Goal: Task Accomplishment & Management: Complete application form

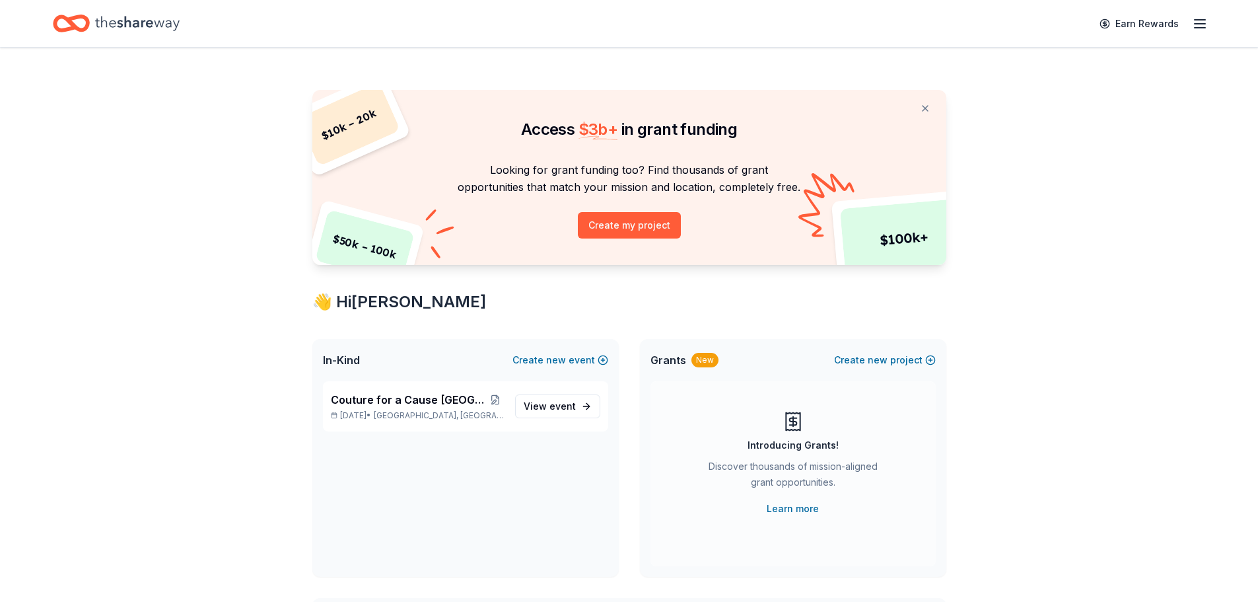
click at [1198, 18] on icon "button" at bounding box center [1200, 24] width 16 height 16
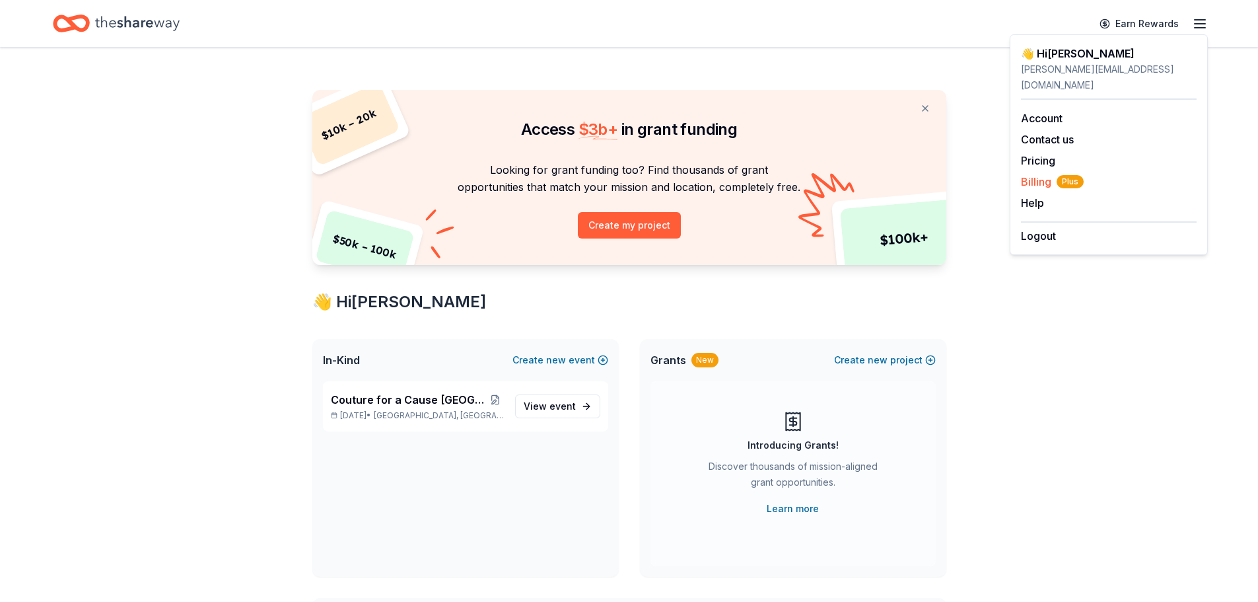
click at [1042, 174] on span "Billing Plus" at bounding box center [1052, 182] width 63 height 16
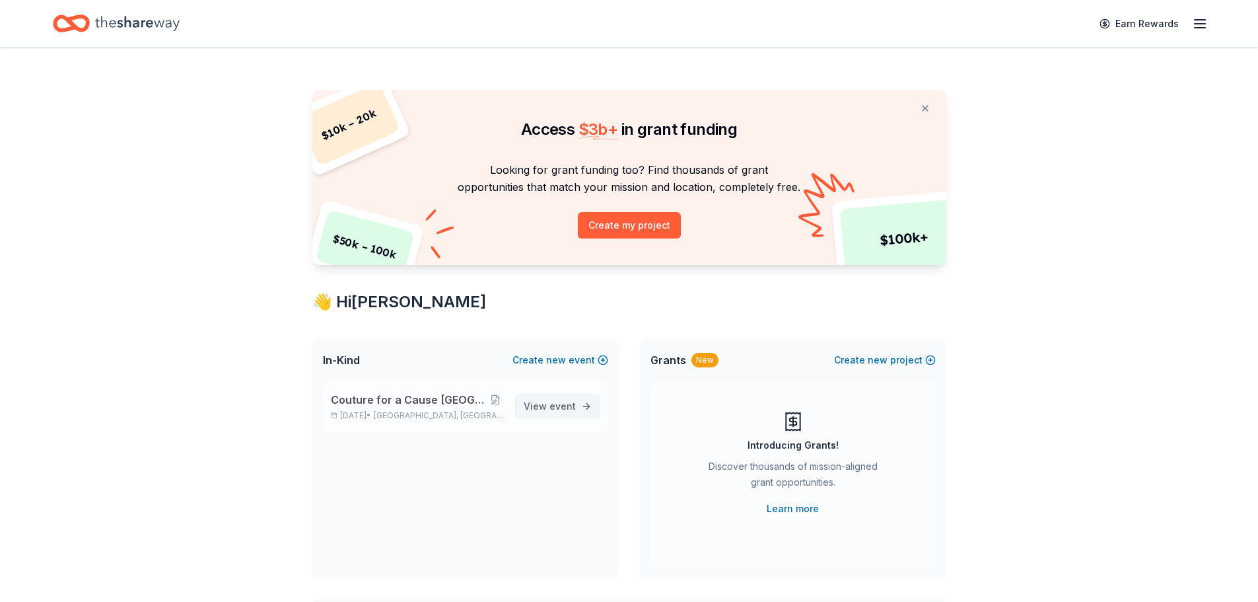
click at [559, 402] on span "event" at bounding box center [563, 405] width 26 height 11
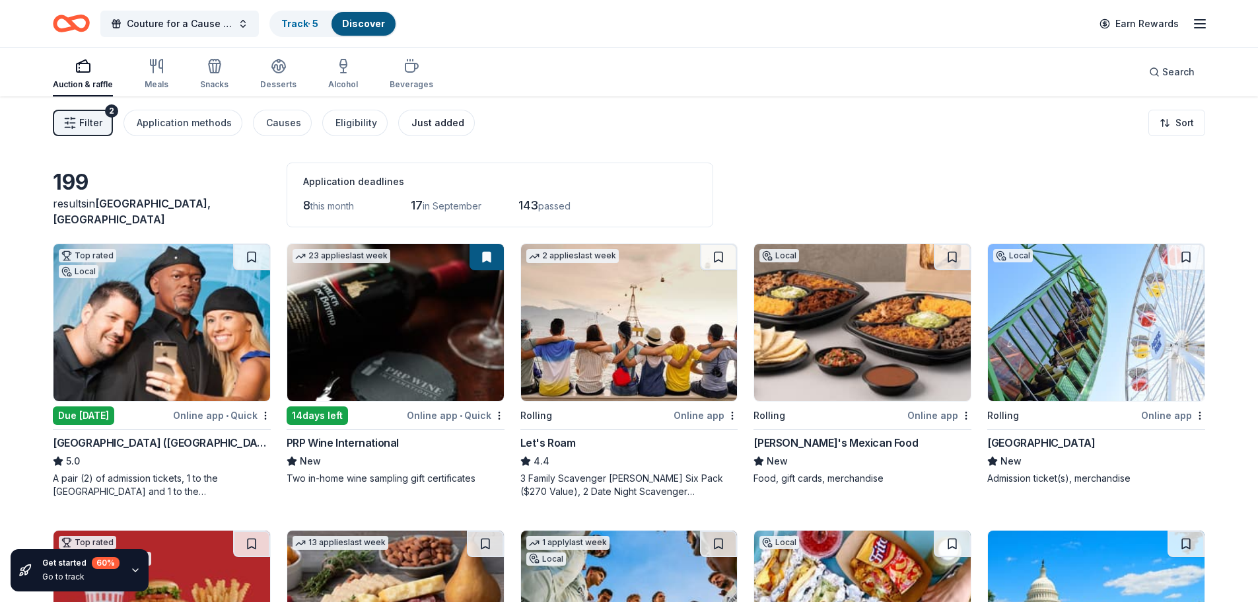
click at [423, 127] on div "Just added" at bounding box center [437, 123] width 53 height 16
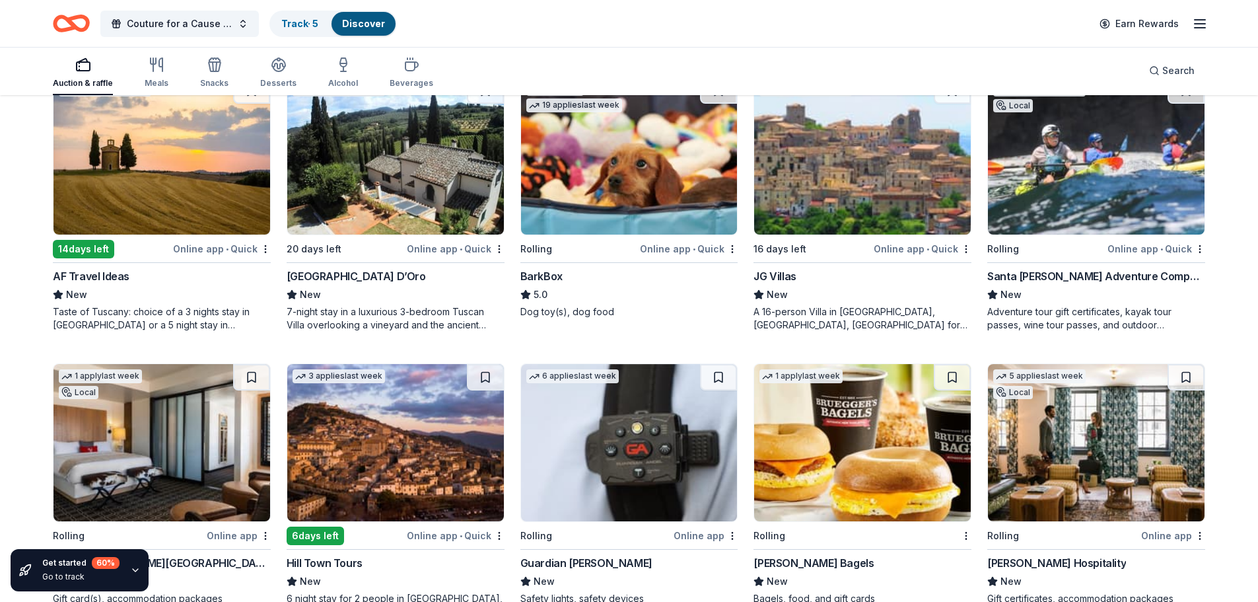
scroll to position [528, 0]
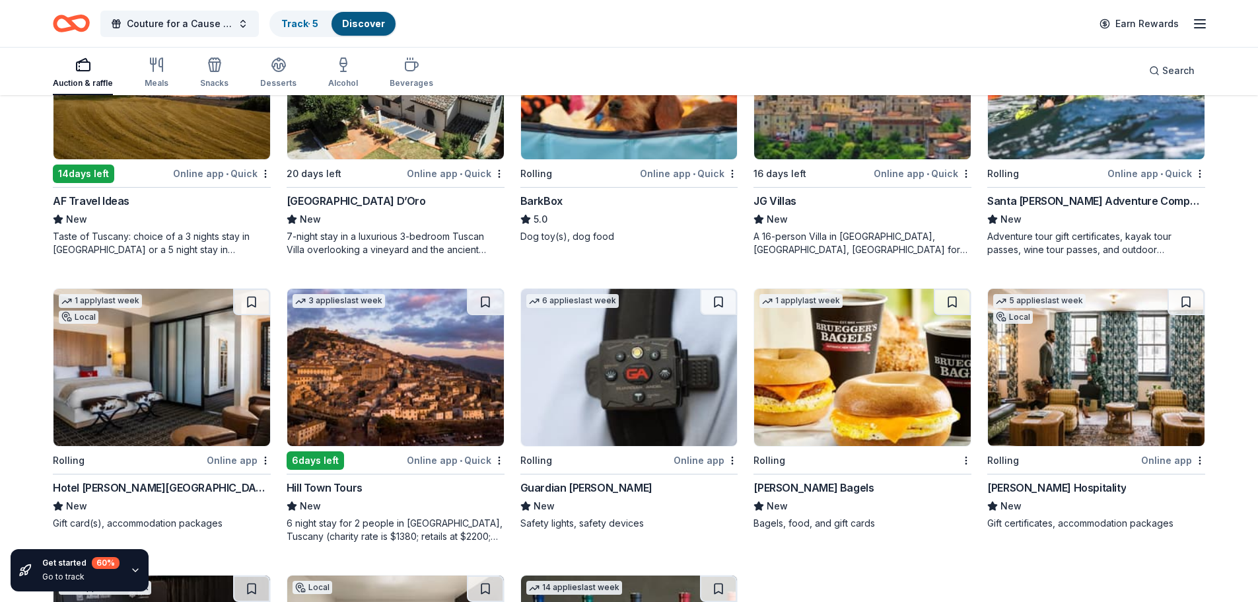
click at [128, 394] on img at bounding box center [161, 367] width 217 height 157
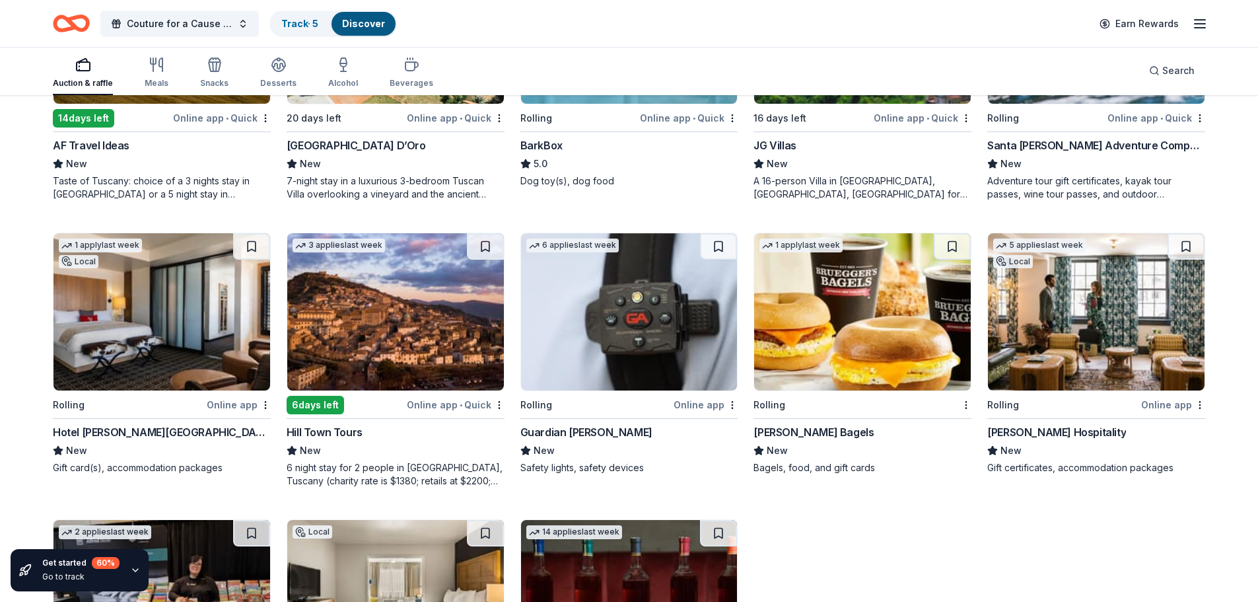
scroll to position [660, 0]
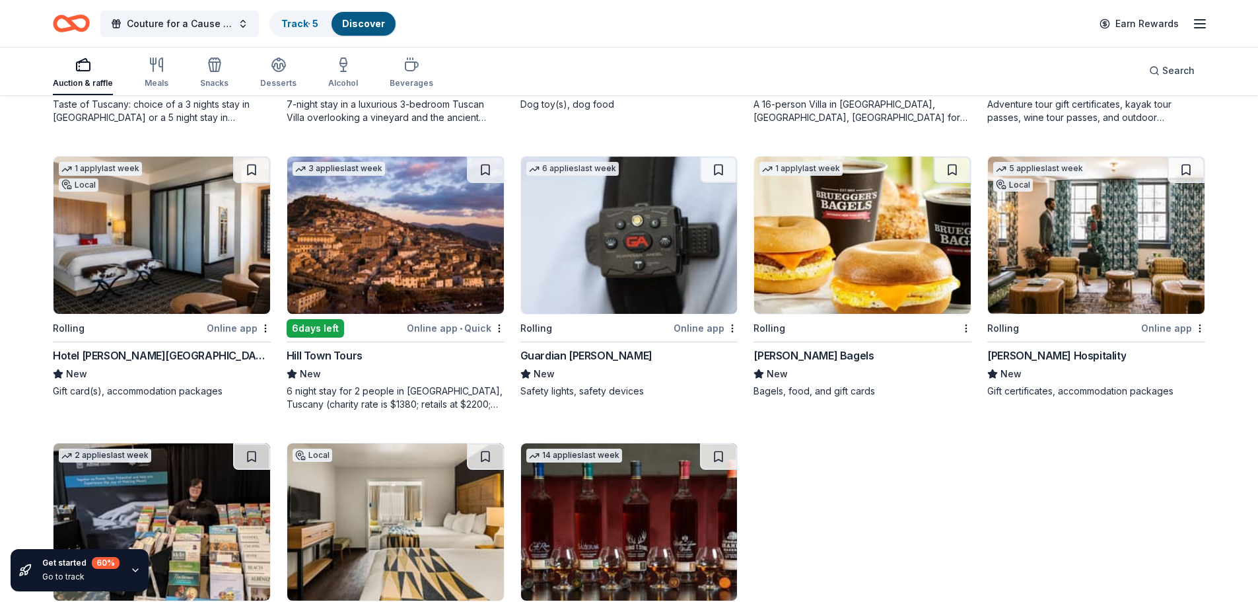
click at [1124, 271] on img at bounding box center [1096, 235] width 217 height 157
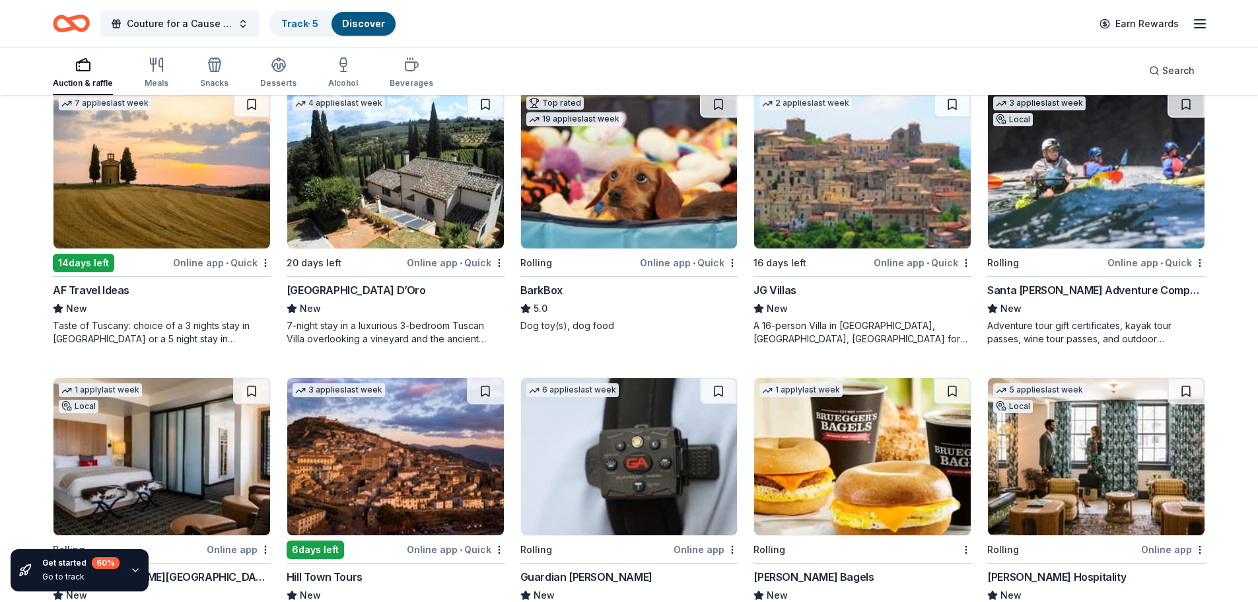
scroll to position [769, 0]
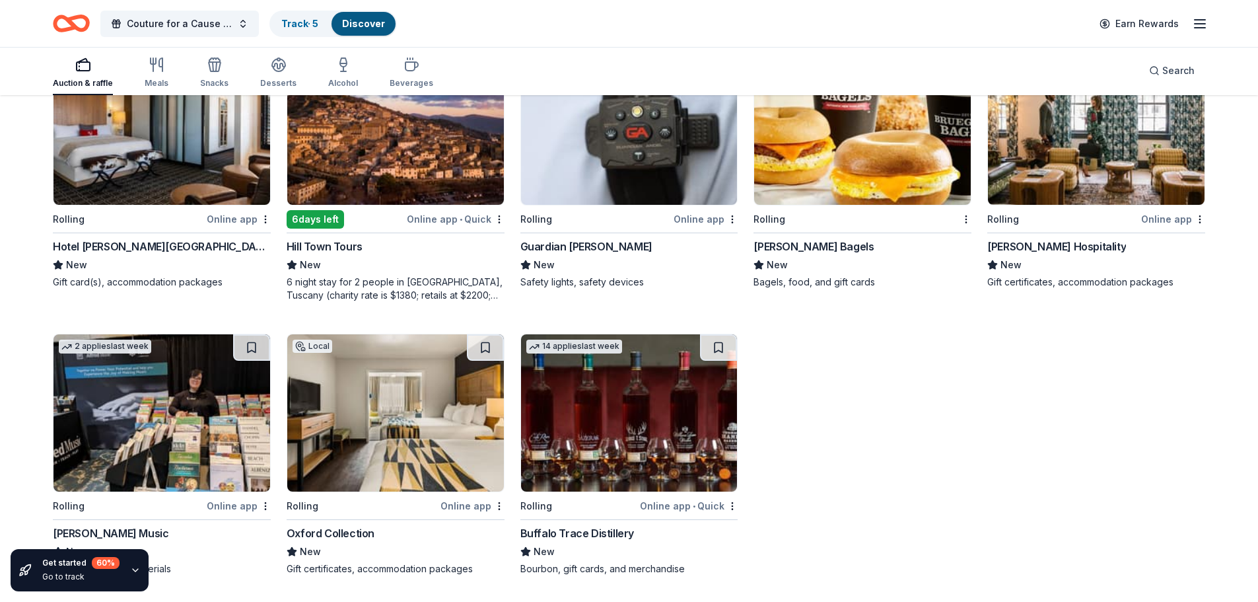
click at [131, 567] on icon "button" at bounding box center [135, 570] width 11 height 11
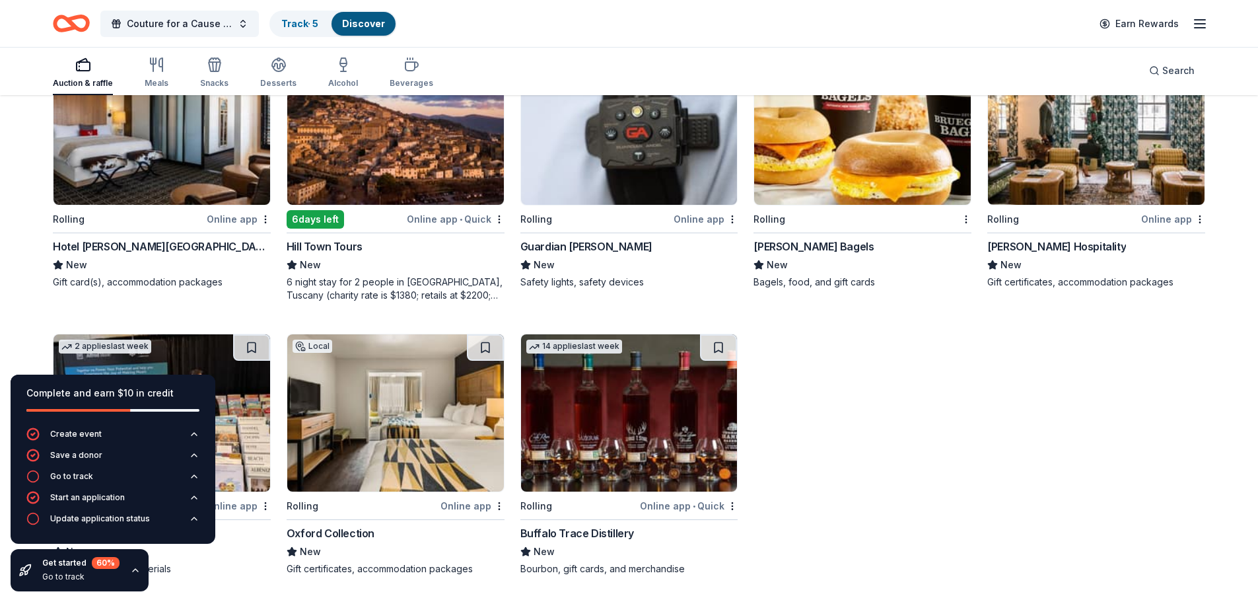
drag, startPoint x: 135, startPoint y: 578, endPoint x: 133, endPoint y: 564, distance: 14.0
click at [134, 576] on div "Get started 60 % Go to track" at bounding box center [80, 570] width 138 height 42
click at [140, 557] on div "Get started 60 % Go to track" at bounding box center [80, 570] width 138 height 42
click at [152, 583] on div "Complete and earn $10 in credit Create event Save a donor Go to track Start an …" at bounding box center [113, 483] width 226 height 238
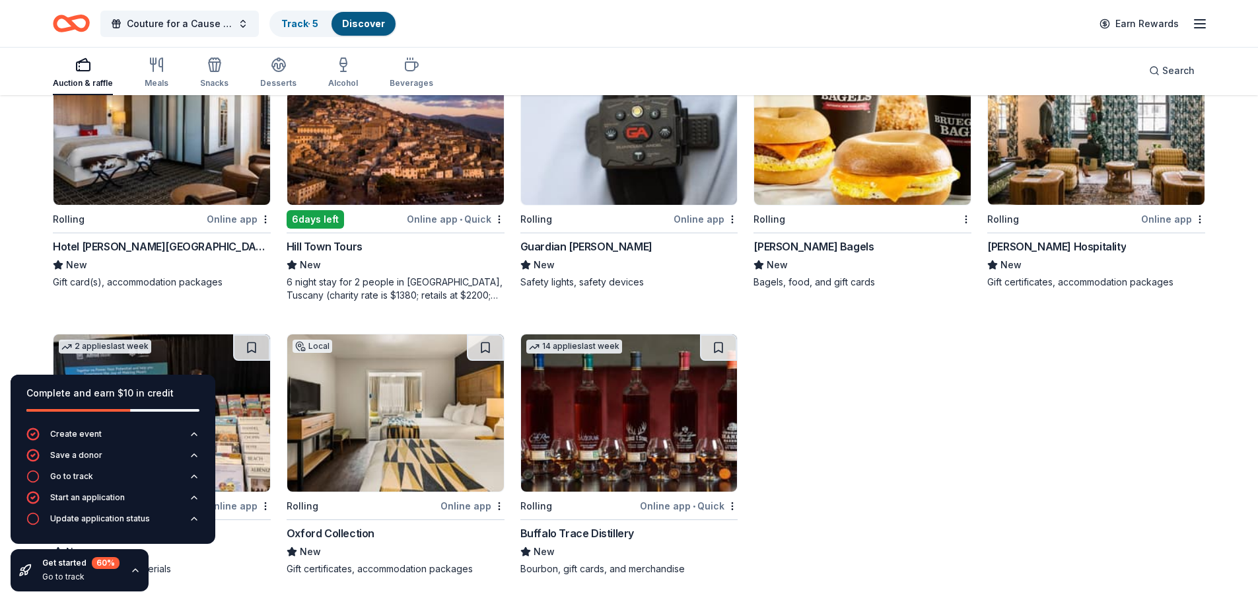
click at [63, 577] on div "Go to track" at bounding box center [80, 576] width 77 height 11
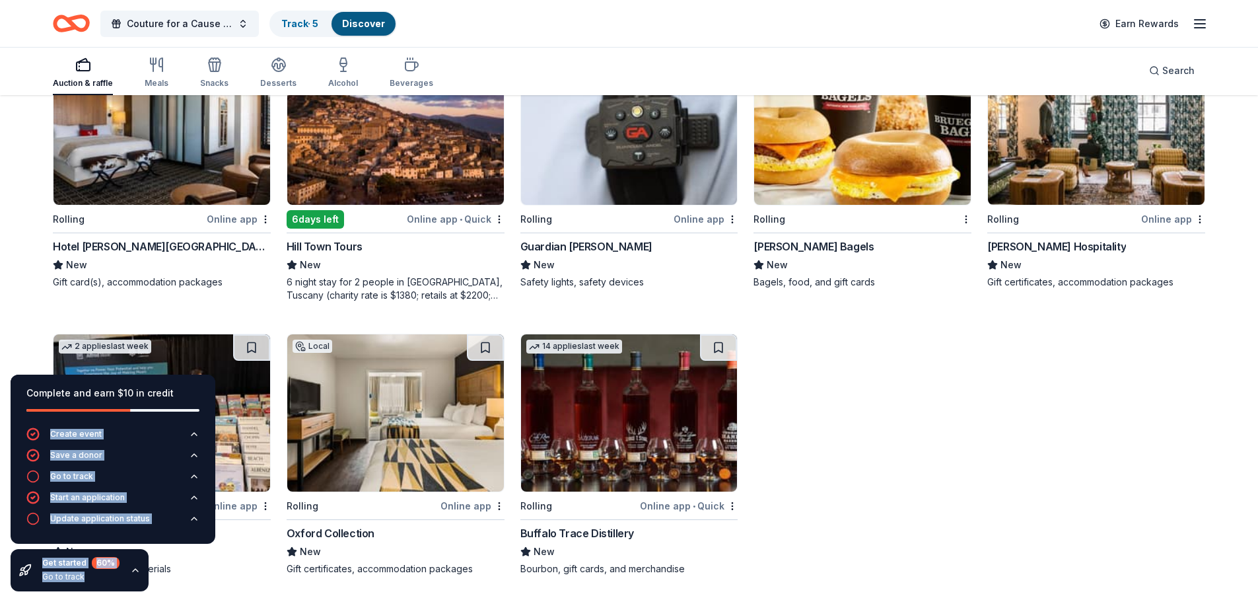
drag, startPoint x: 195, startPoint y: 402, endPoint x: 187, endPoint y: 579, distance: 177.2
click at [131, 573] on icon "button" at bounding box center [135, 570] width 11 height 11
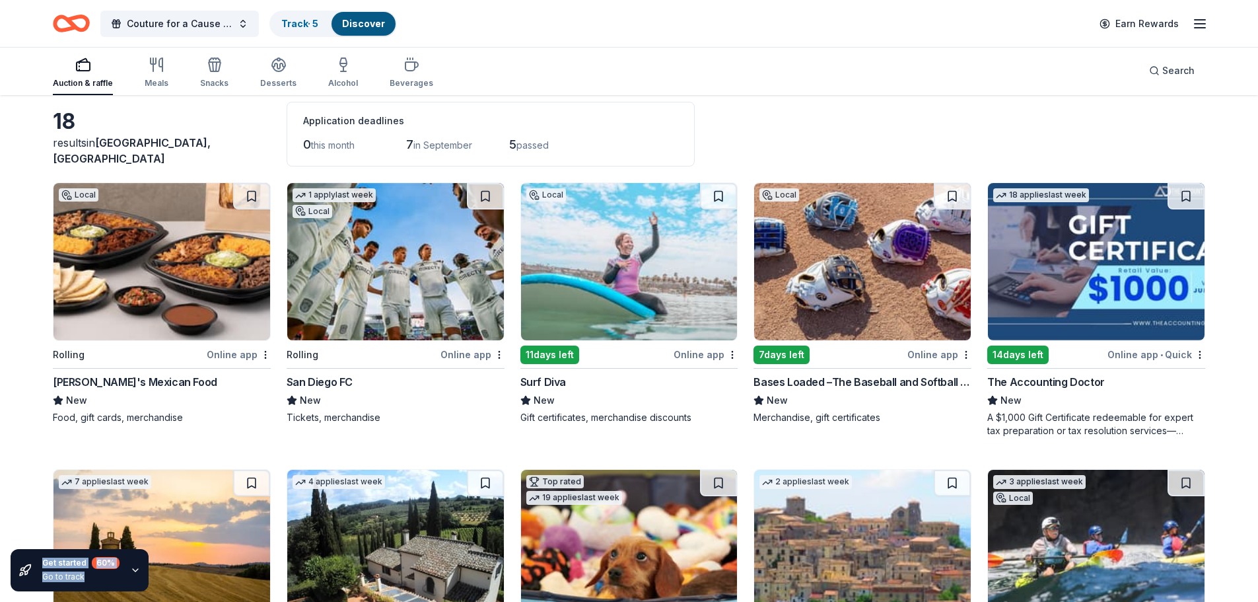
scroll to position [0, 0]
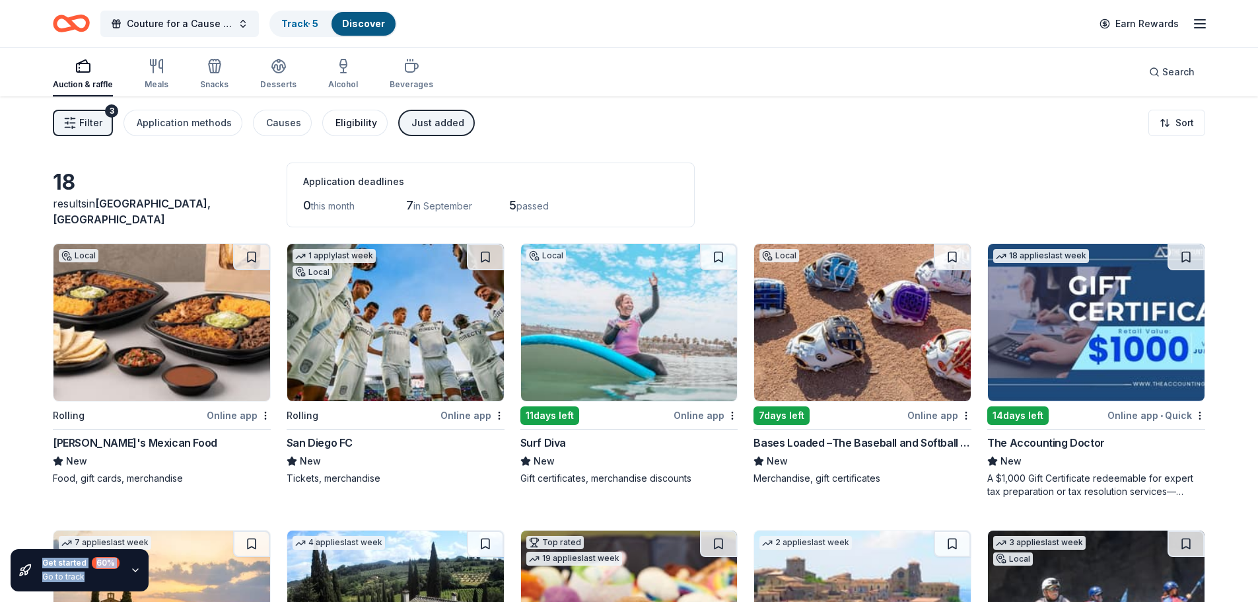
click at [354, 119] on div "Eligibility" at bounding box center [357, 123] width 42 height 16
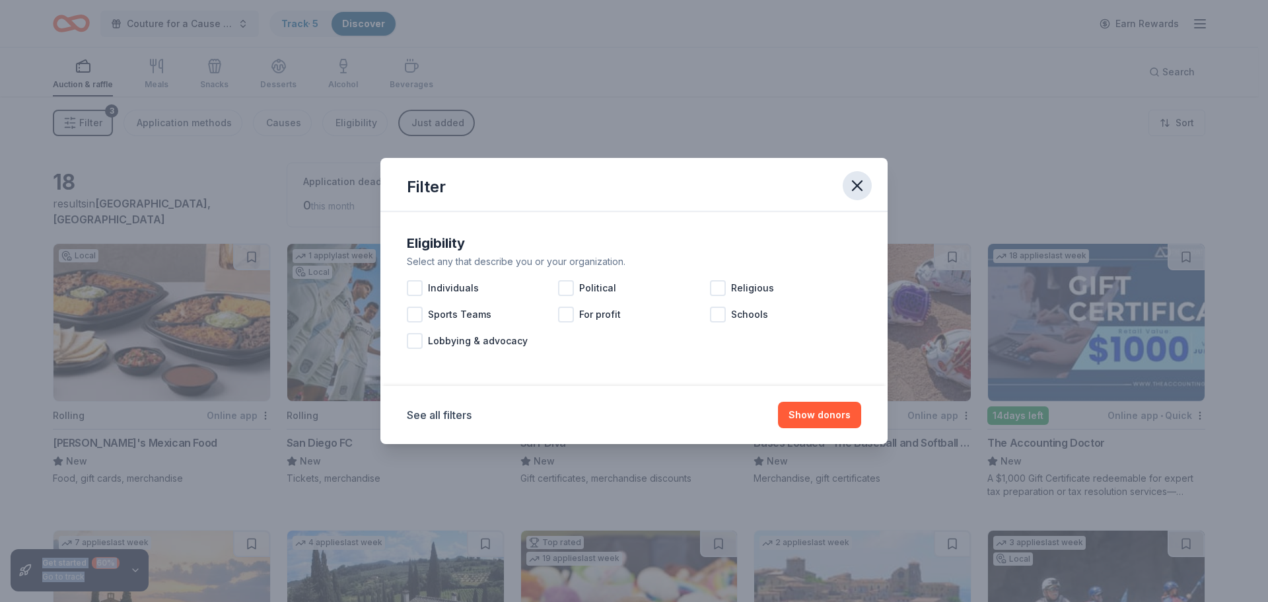
click at [853, 192] on icon "button" at bounding box center [857, 185] width 18 height 18
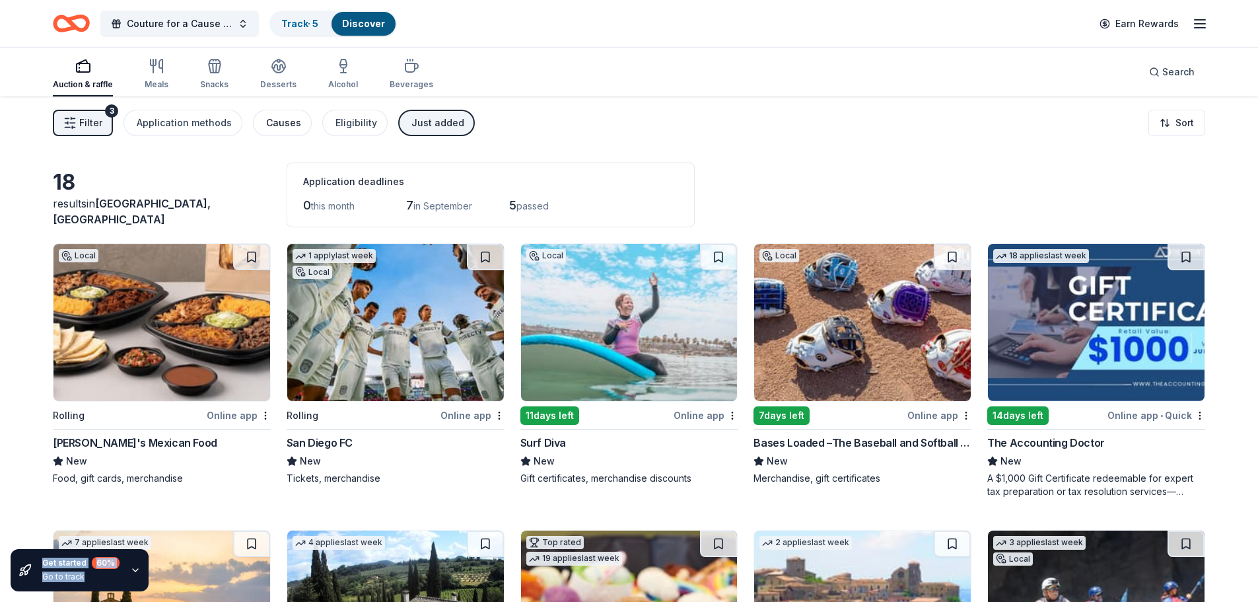
click at [283, 116] on div "Causes" at bounding box center [283, 123] width 35 height 16
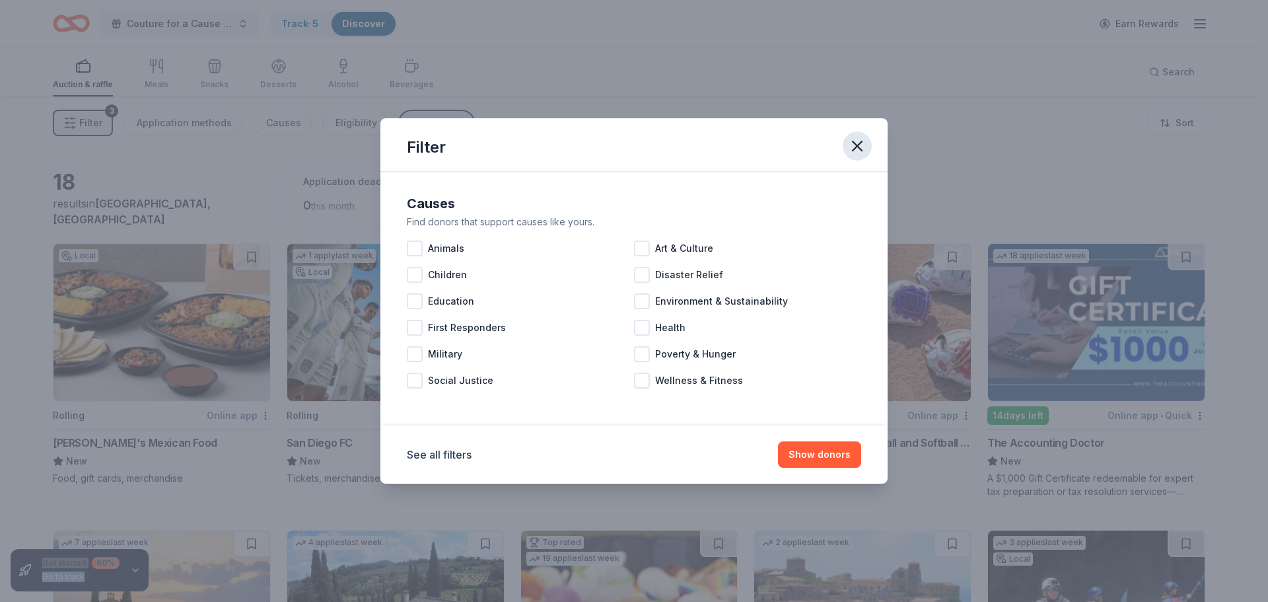
click at [858, 144] on icon "button" at bounding box center [857, 146] width 18 height 18
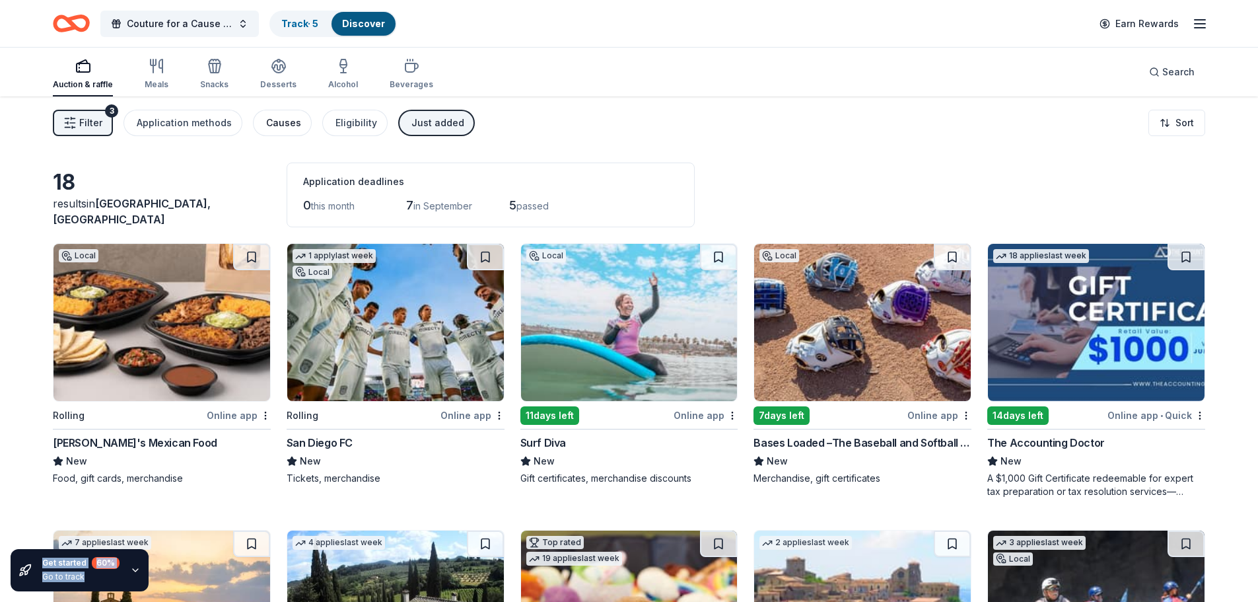
click at [272, 123] on div "Causes" at bounding box center [283, 123] width 35 height 16
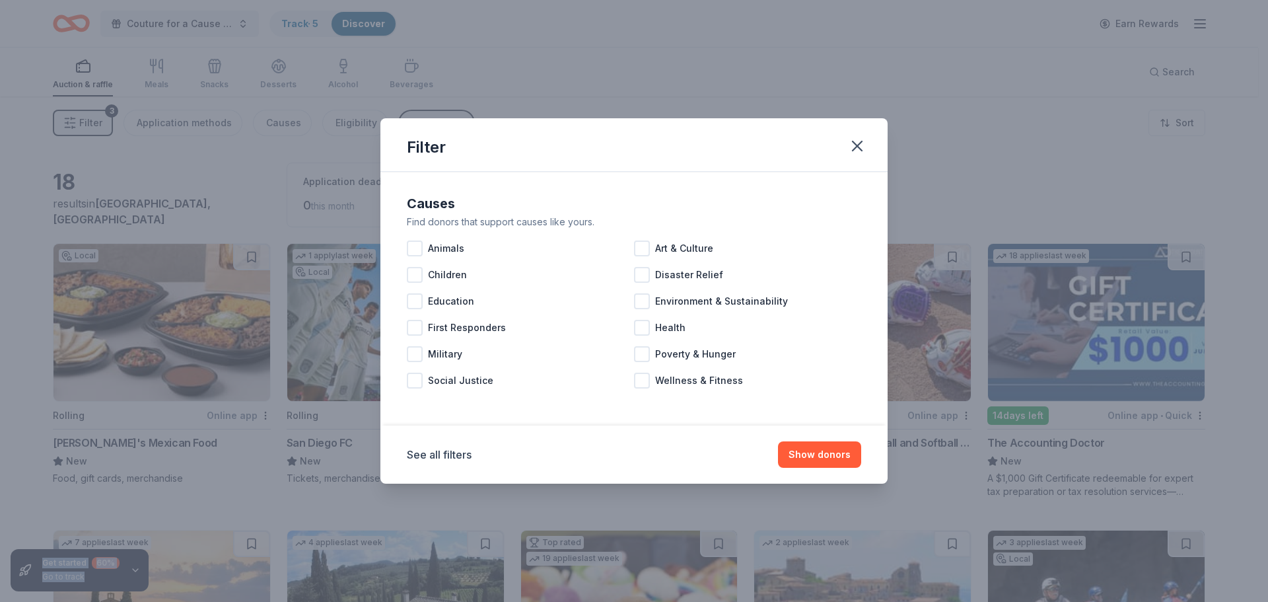
drag, startPoint x: 865, startPoint y: 138, endPoint x: 854, endPoint y: 131, distance: 12.5
click at [865, 136] on button "button" at bounding box center [857, 145] width 29 height 29
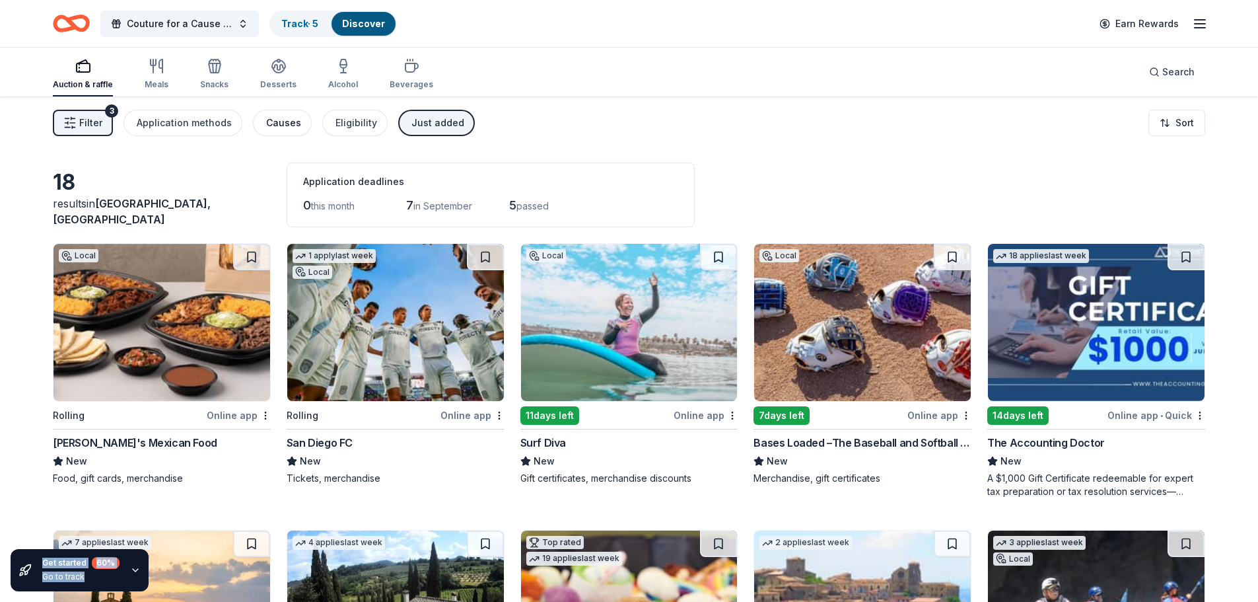
click at [271, 120] on div "Causes" at bounding box center [283, 123] width 35 height 16
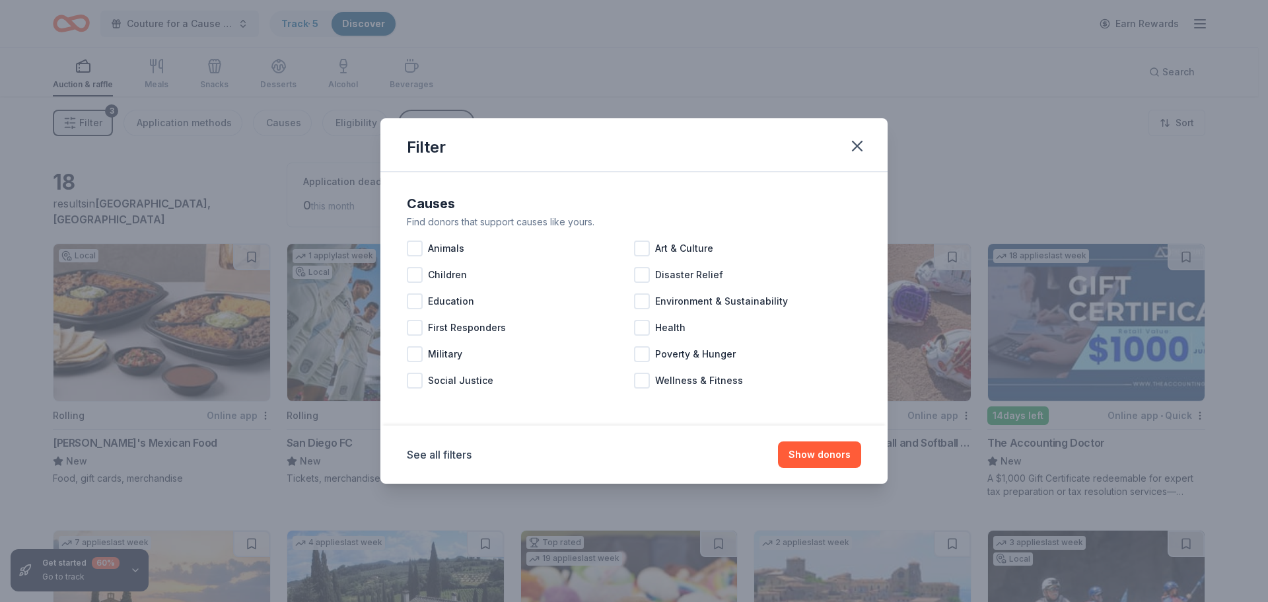
click at [208, 131] on div "Filter Causes Find donors that support causes like yours. Animals Art & Culture…" at bounding box center [634, 301] width 1268 height 602
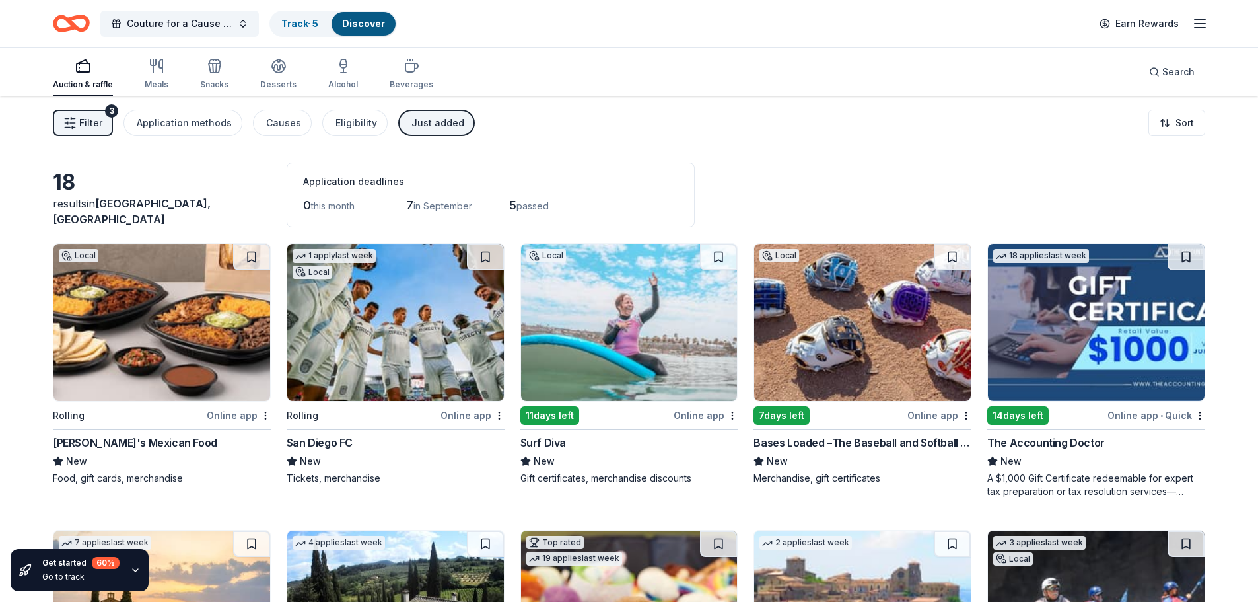
click at [203, 126] on div "Application methods" at bounding box center [184, 123] width 95 height 16
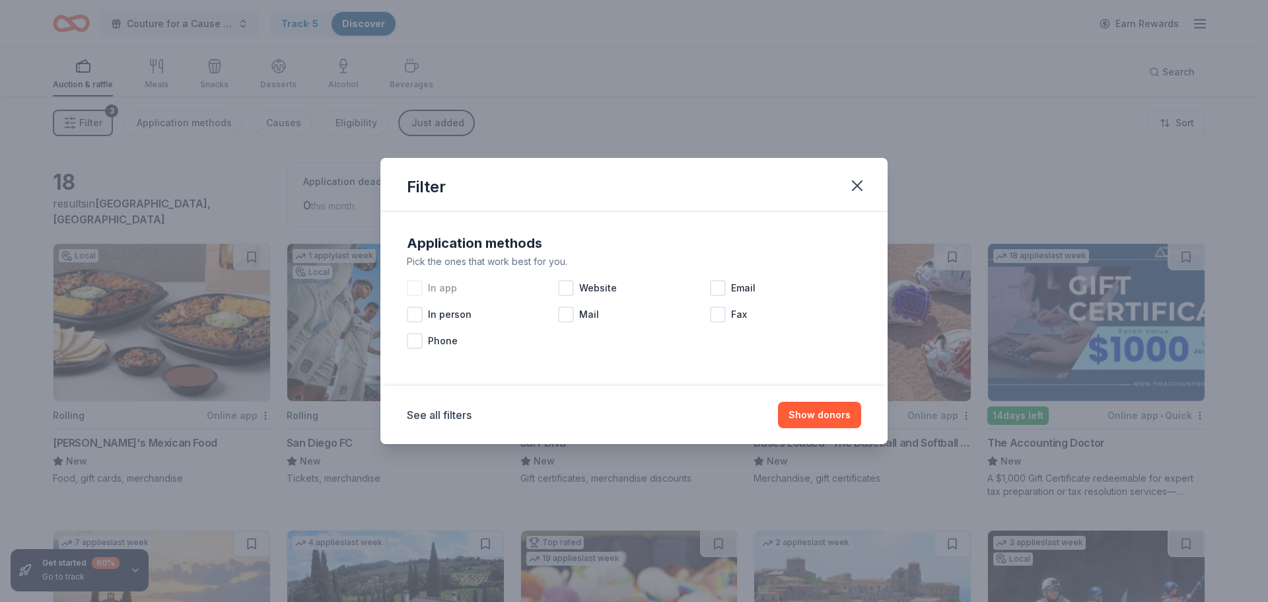
click at [429, 291] on span "In app" at bounding box center [442, 288] width 29 height 16
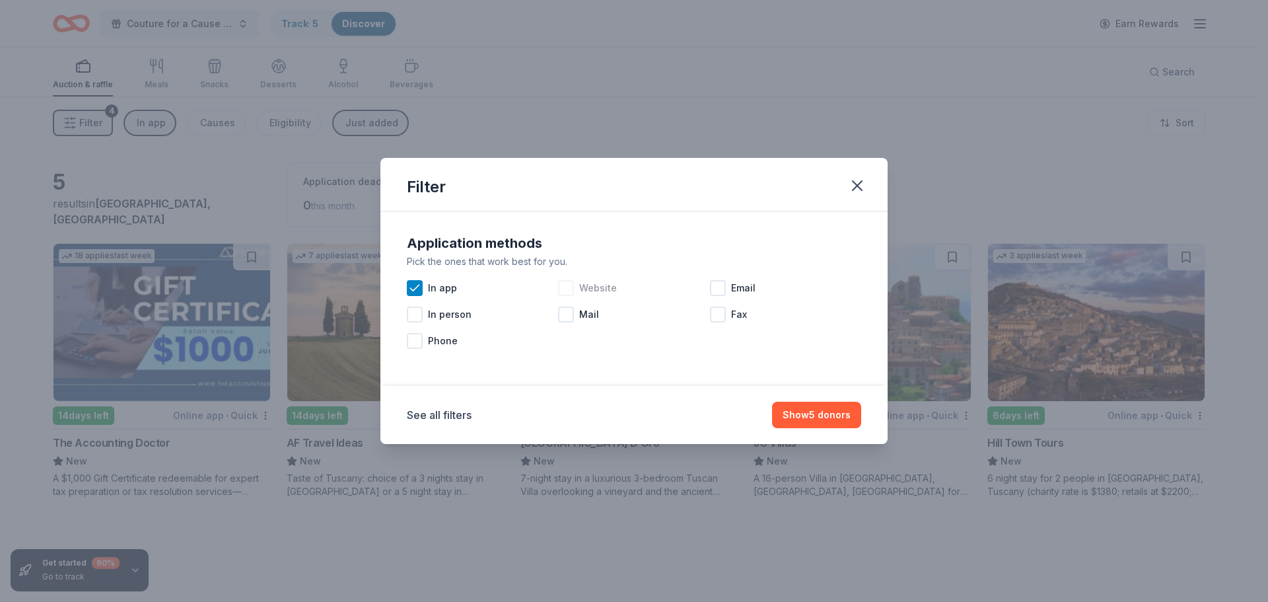
click at [604, 293] on span "Website" at bounding box center [598, 288] width 38 height 16
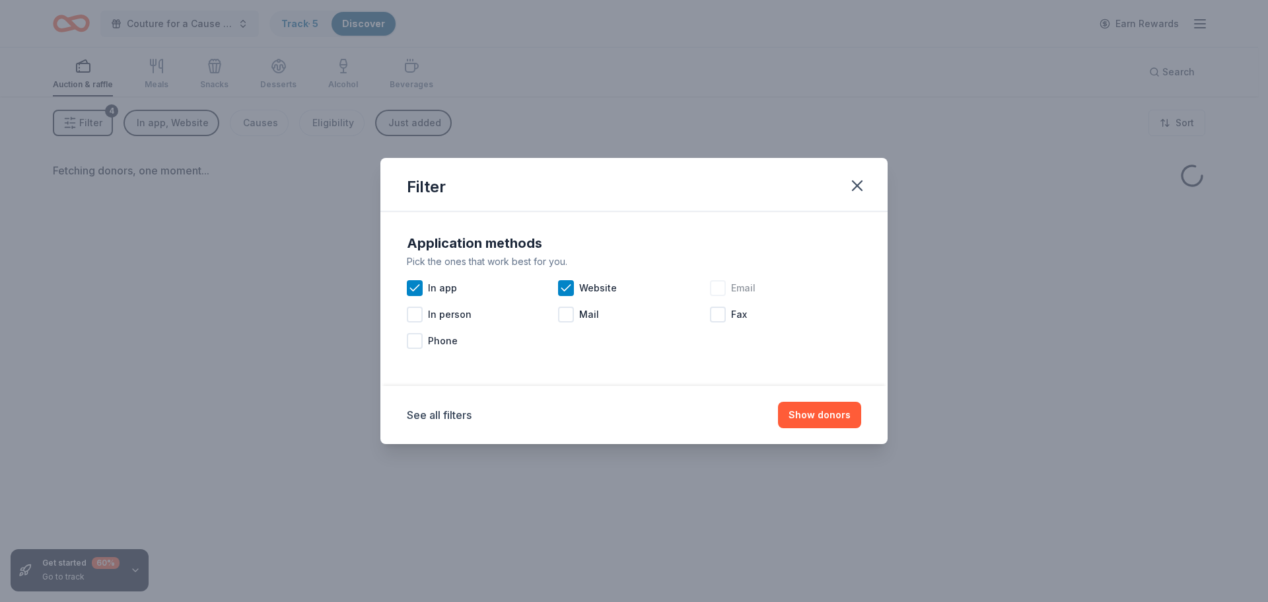
click at [738, 288] on span "Email" at bounding box center [743, 288] width 24 height 16
click at [820, 416] on button "Show donors" at bounding box center [819, 415] width 83 height 26
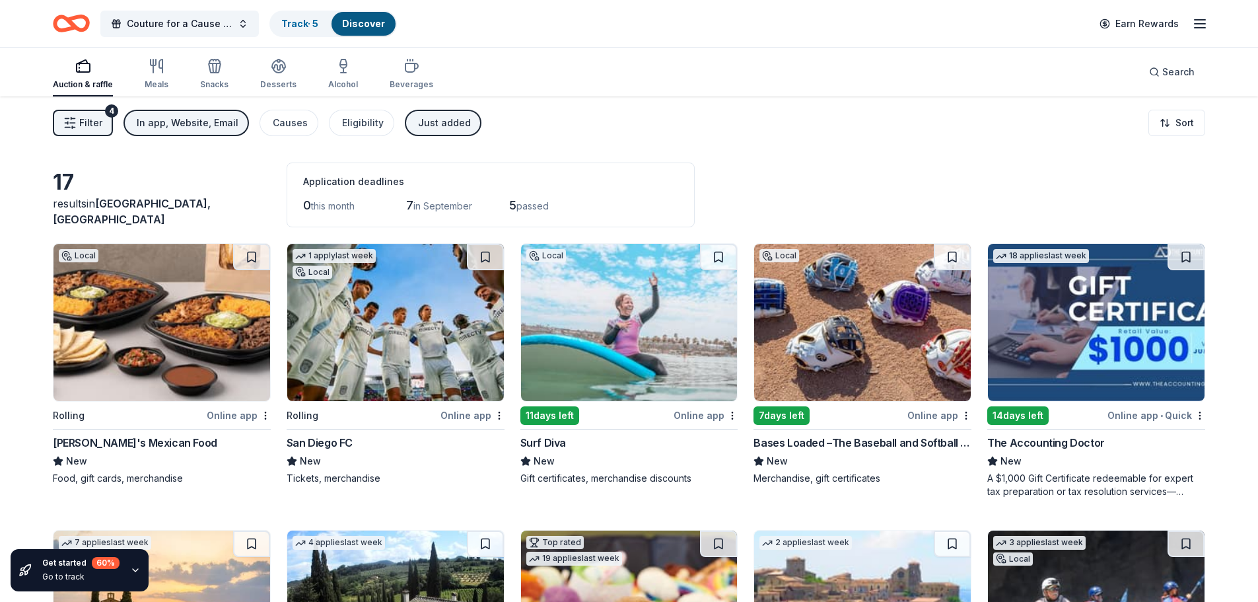
click at [424, 132] on button "Just added" at bounding box center [443, 123] width 77 height 26
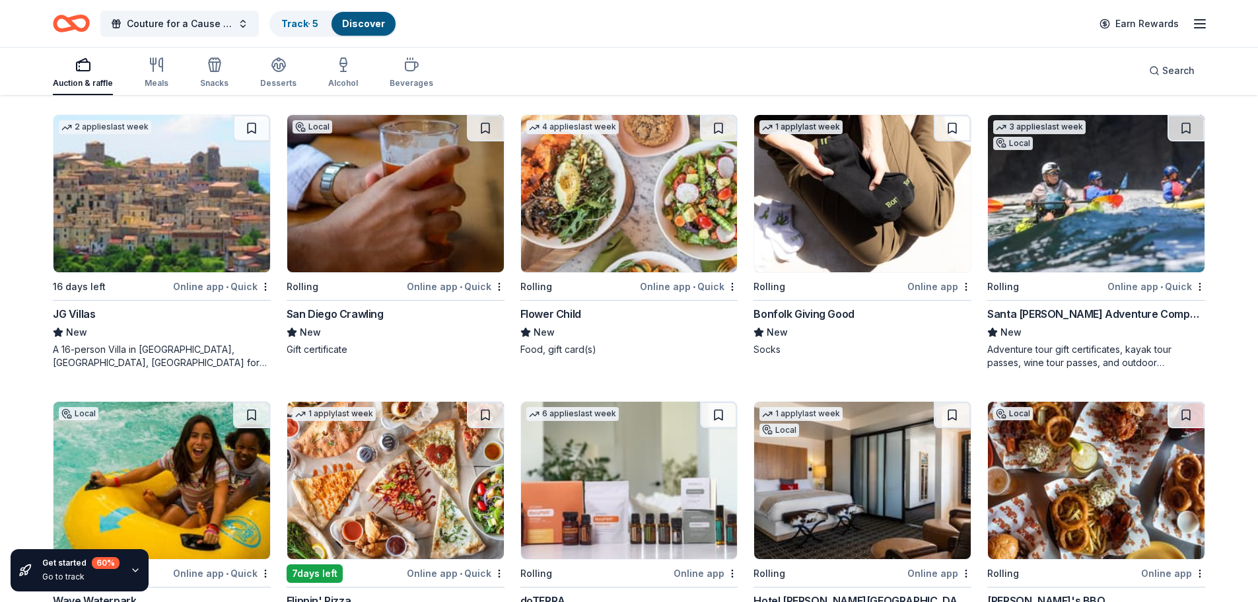
scroll to position [2114, 0]
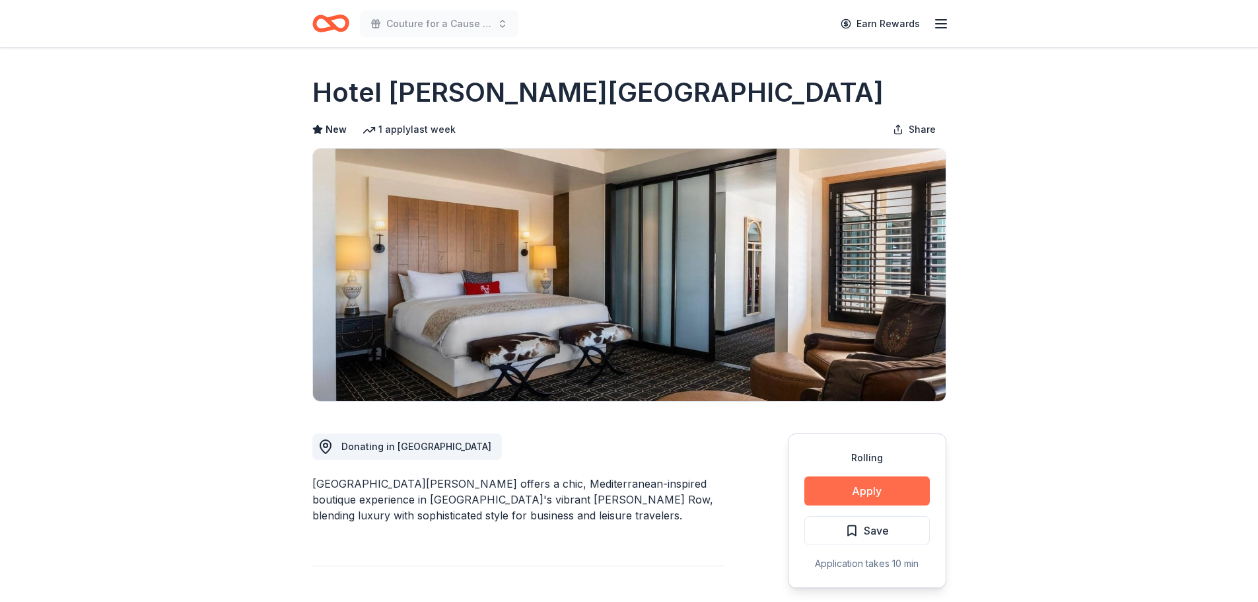
click at [887, 491] on button "Apply" at bounding box center [866, 490] width 125 height 29
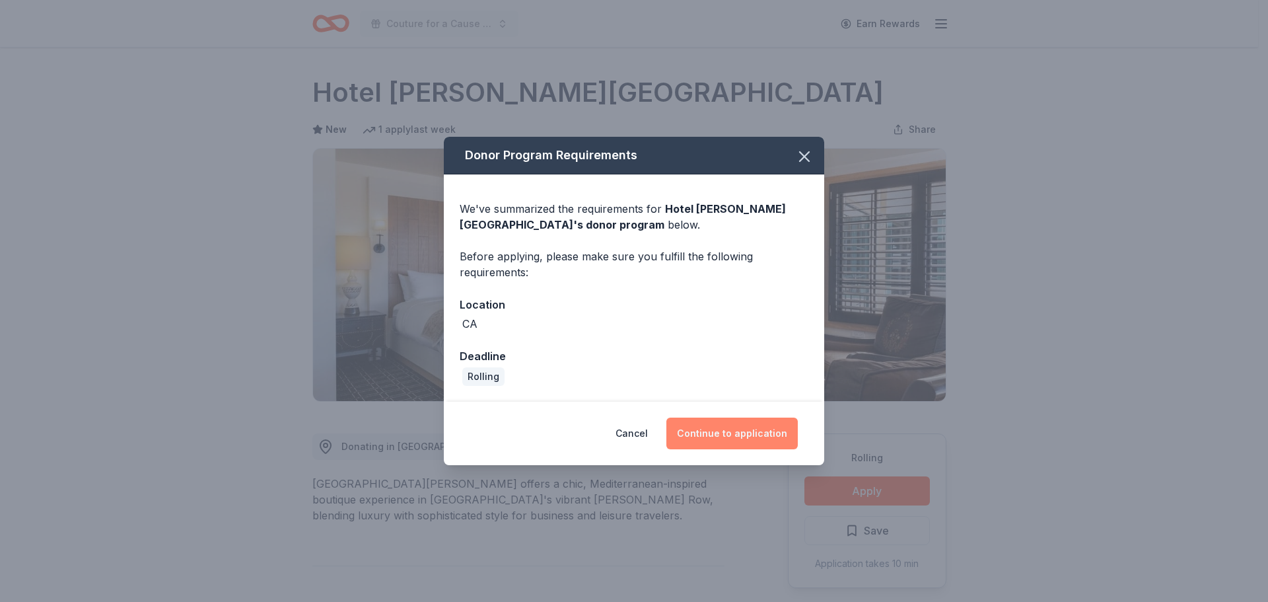
click at [731, 439] on button "Continue to application" at bounding box center [731, 433] width 131 height 32
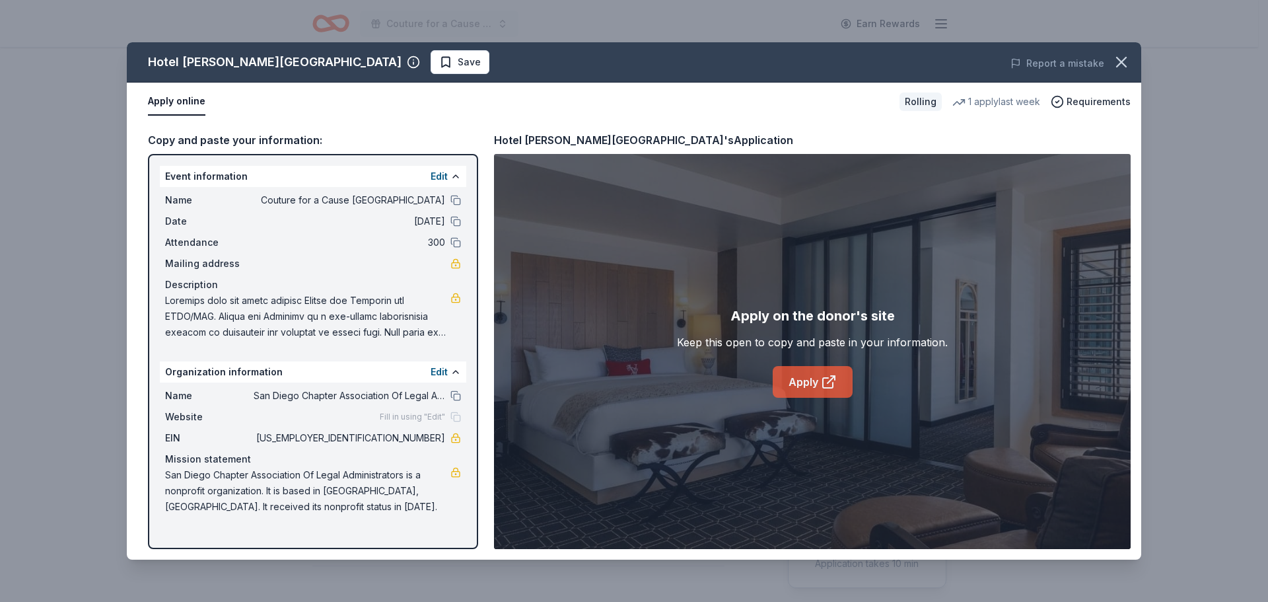
click at [818, 373] on link "Apply" at bounding box center [813, 382] width 80 height 32
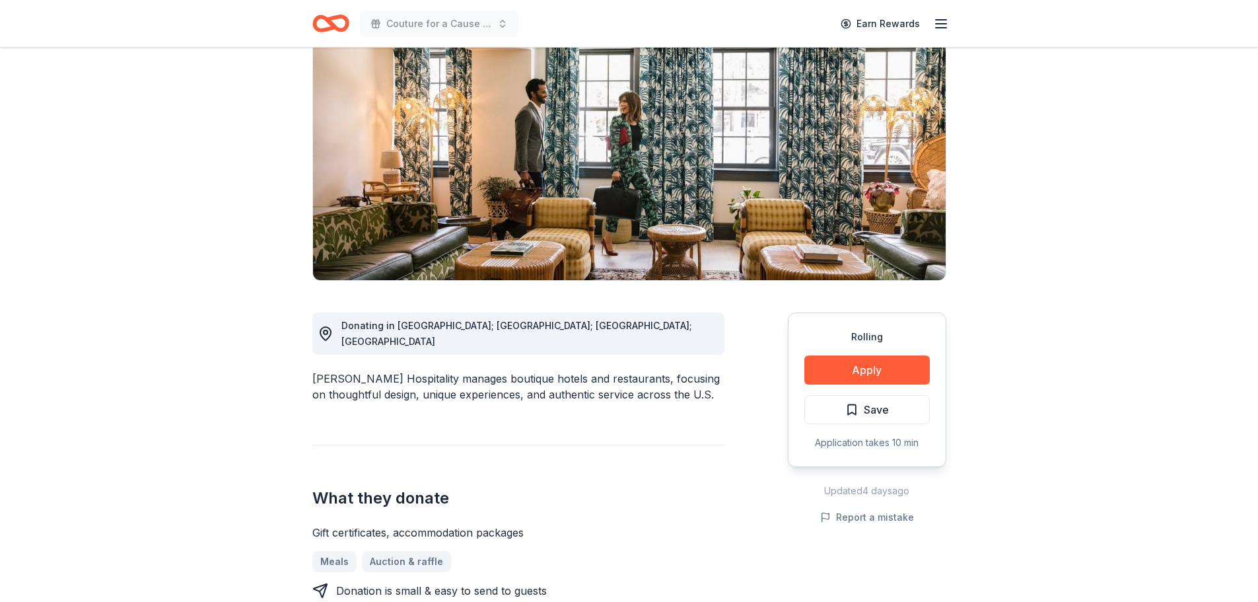
scroll to position [132, 0]
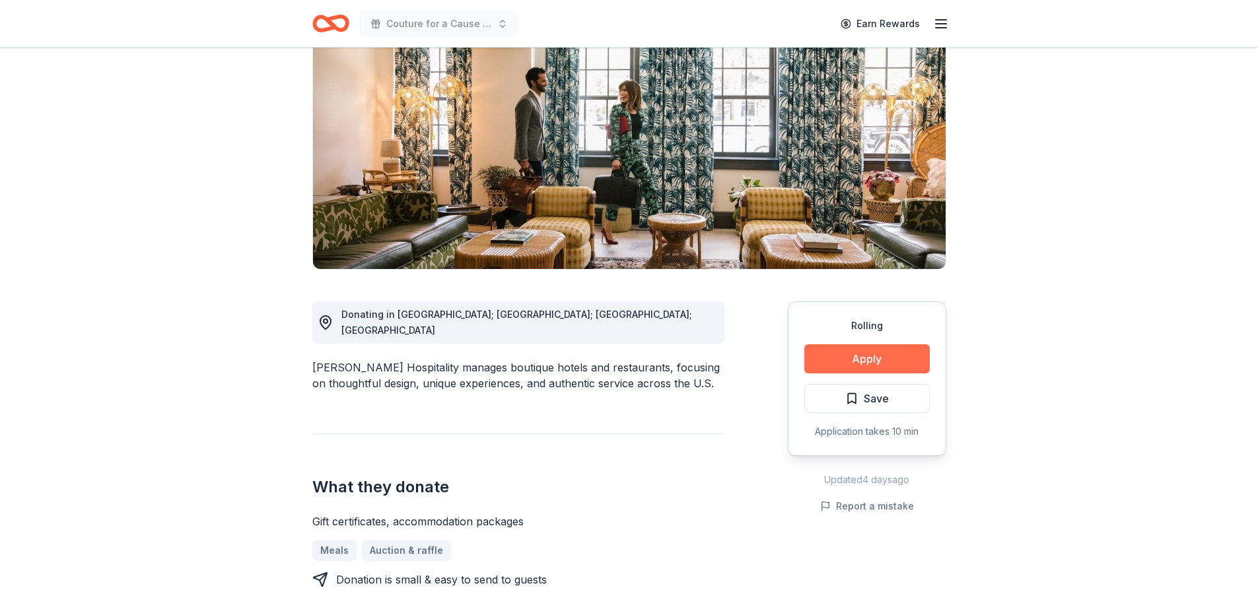
click at [822, 359] on button "Apply" at bounding box center [866, 358] width 125 height 29
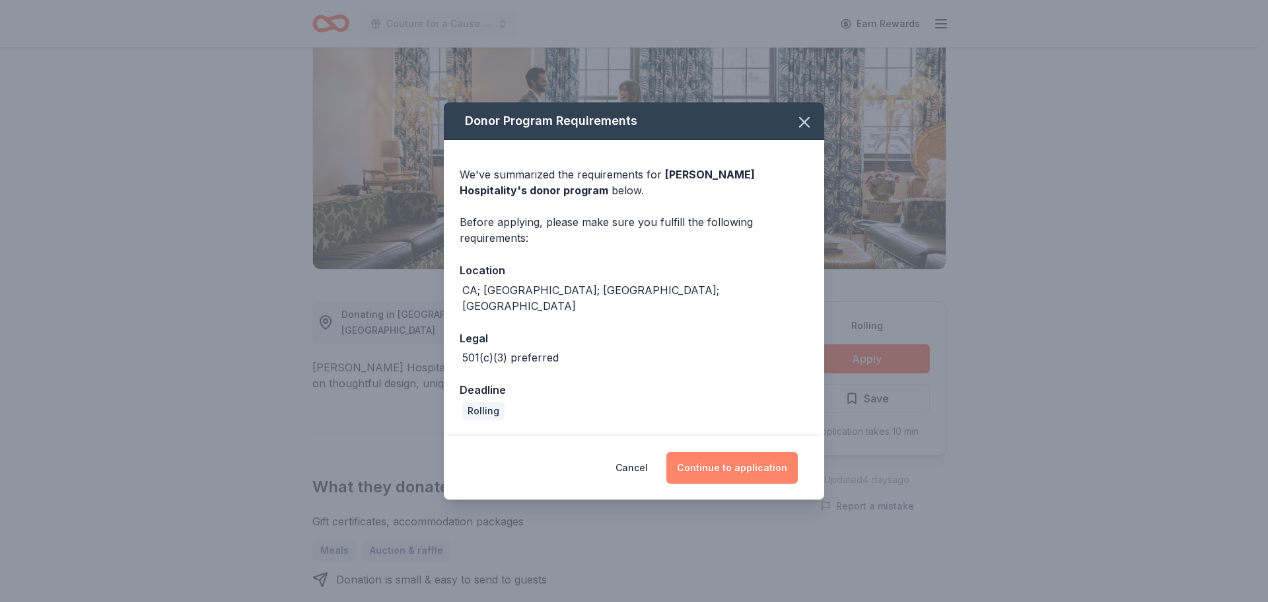
click at [740, 459] on button "Continue to application" at bounding box center [731, 468] width 131 height 32
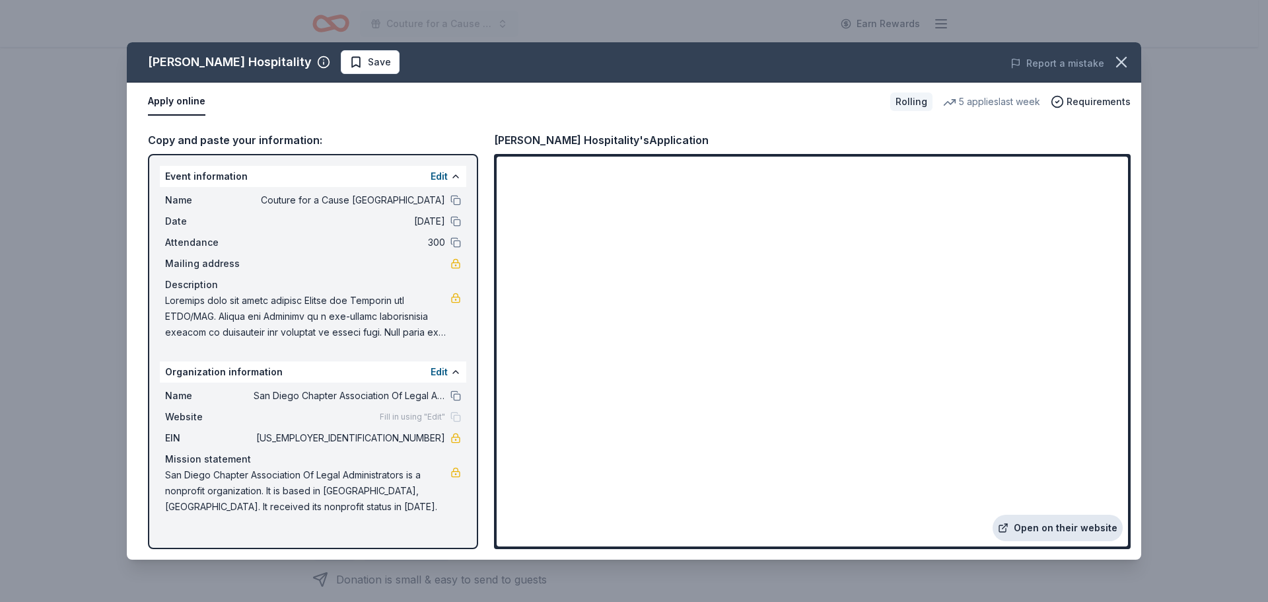
click at [1044, 532] on link "Open on their website" at bounding box center [1058, 528] width 130 height 26
click at [1127, 60] on icon "button" at bounding box center [1121, 62] width 18 height 18
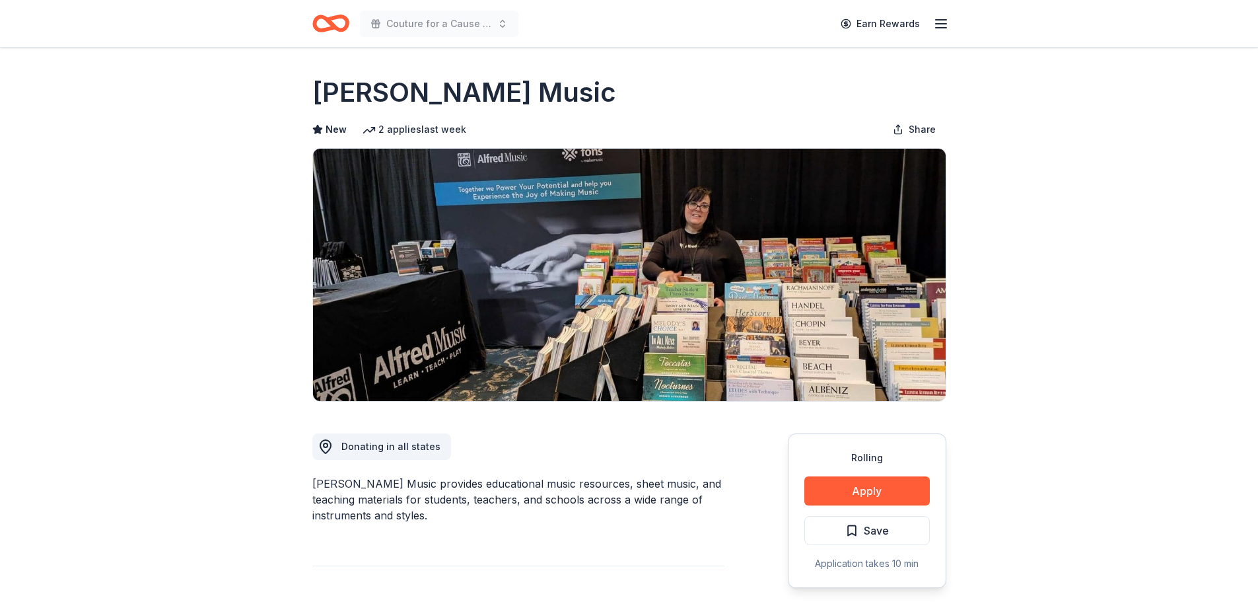
drag, startPoint x: 396, startPoint y: 469, endPoint x: 573, endPoint y: 488, distance: 178.0
drag, startPoint x: 594, startPoint y: 483, endPoint x: 651, endPoint y: 501, distance: 59.3
click at [650, 500] on div "[PERSON_NAME] Music provides educational music resources, sheet music, and teac…" at bounding box center [518, 500] width 412 height 48
click at [651, 501] on div "[PERSON_NAME] Music provides educational music resources, sheet music, and teac…" at bounding box center [518, 500] width 412 height 48
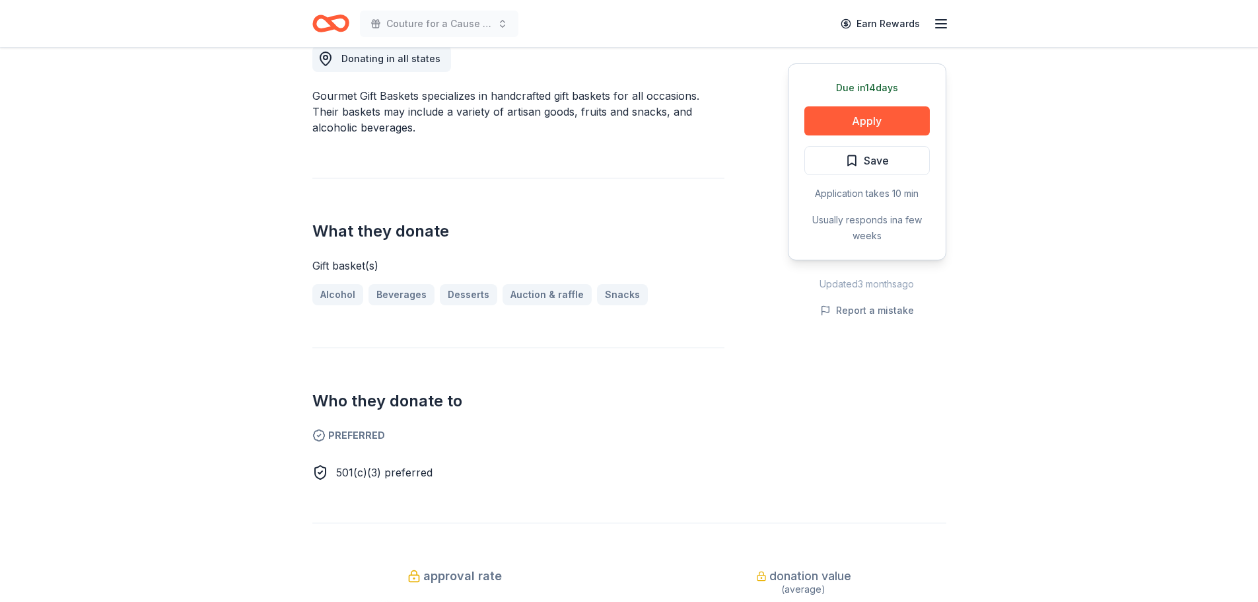
scroll to position [528, 0]
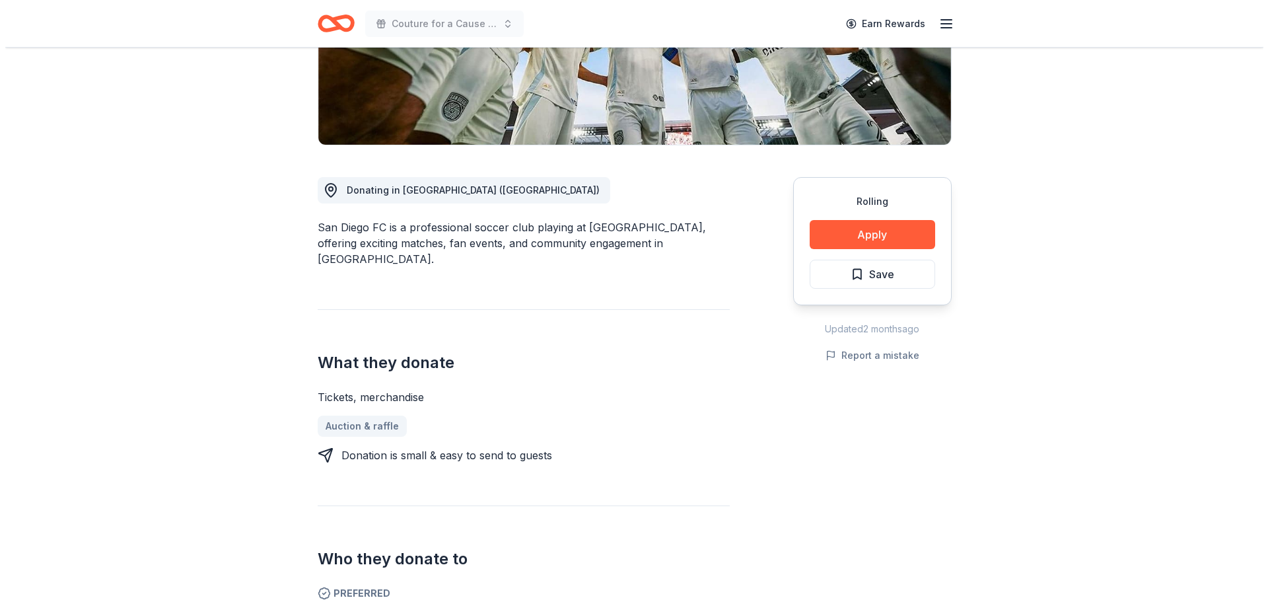
scroll to position [264, 0]
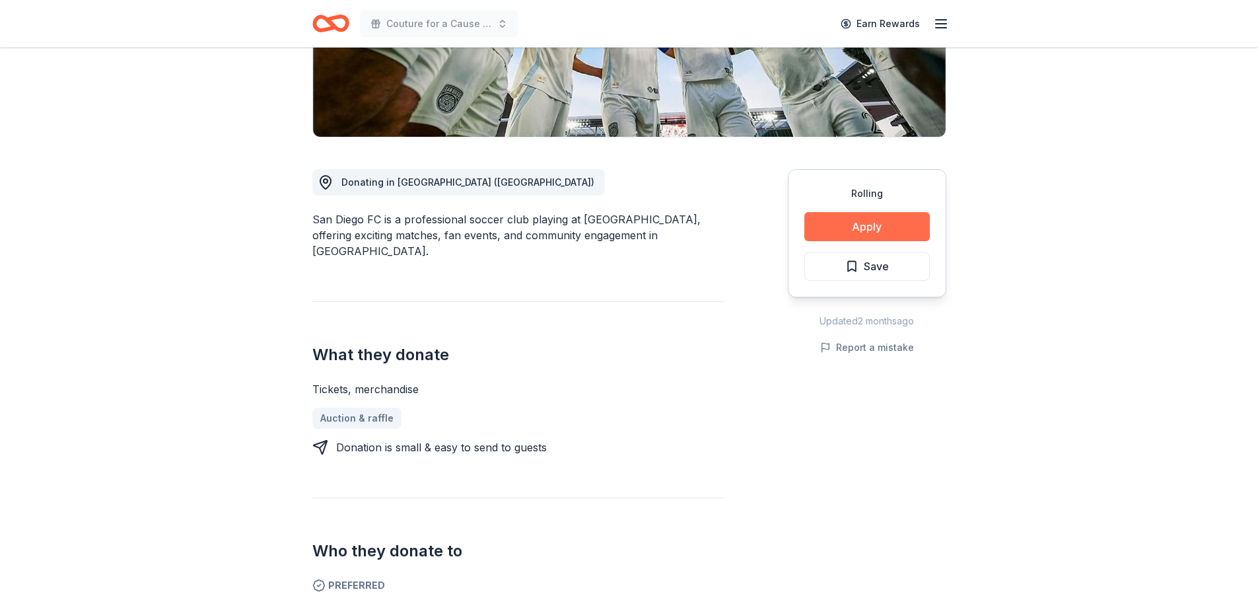
click at [846, 228] on button "Apply" at bounding box center [866, 226] width 125 height 29
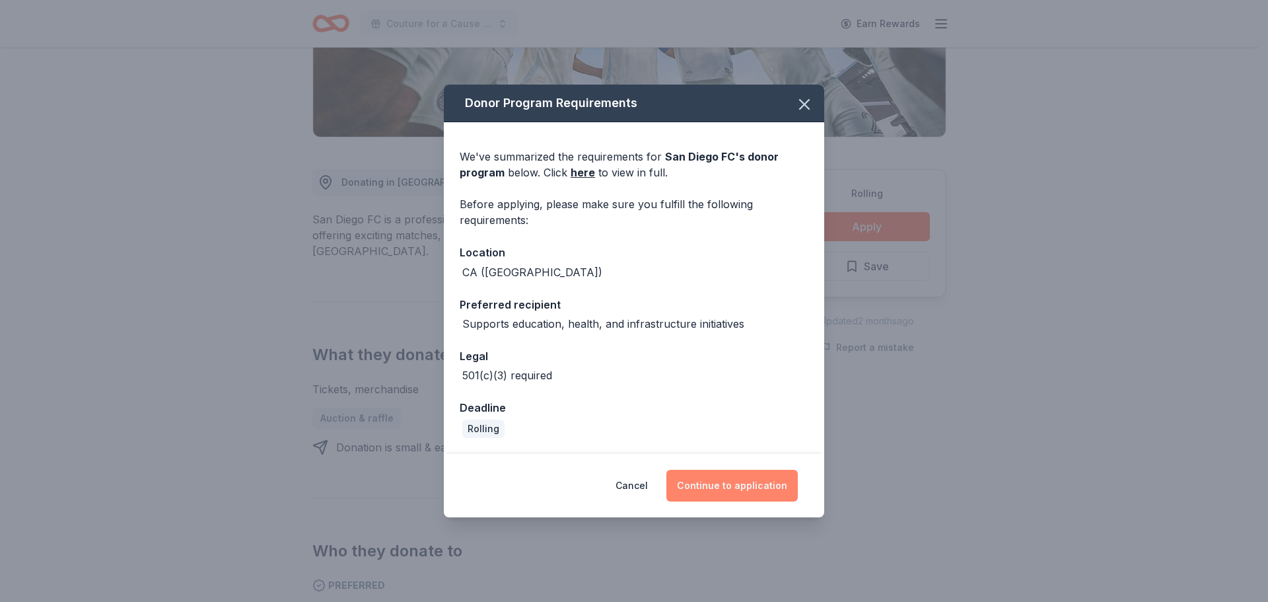
click at [722, 488] on button "Continue to application" at bounding box center [731, 486] width 131 height 32
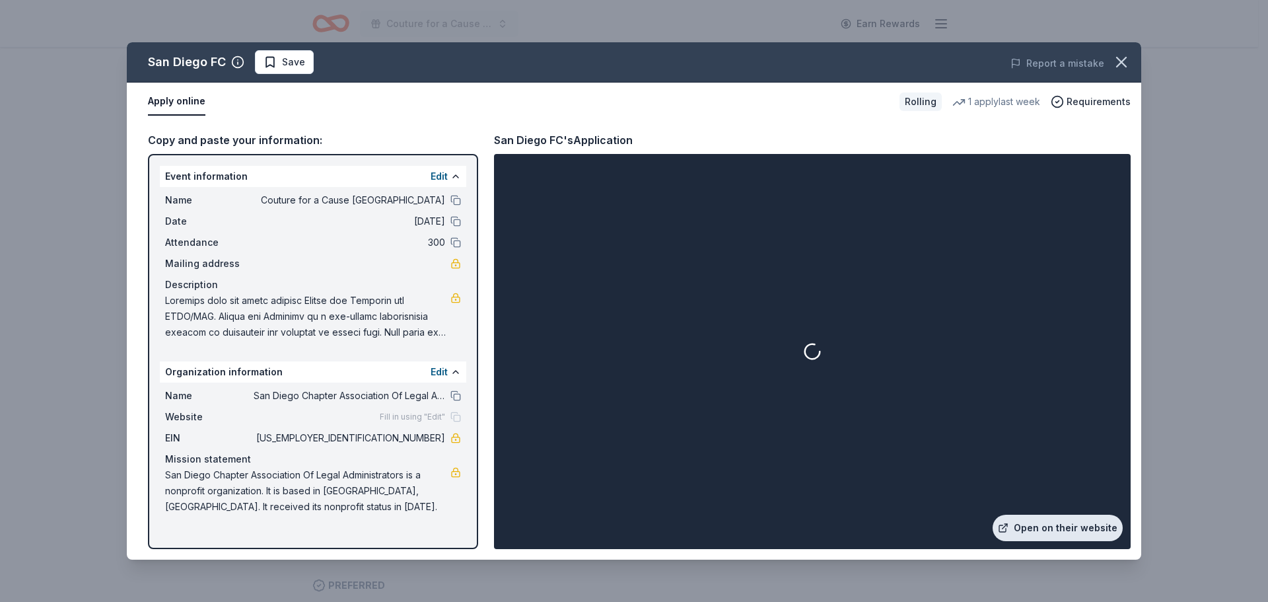
click at [1022, 526] on link "Open on their website" at bounding box center [1058, 528] width 130 height 26
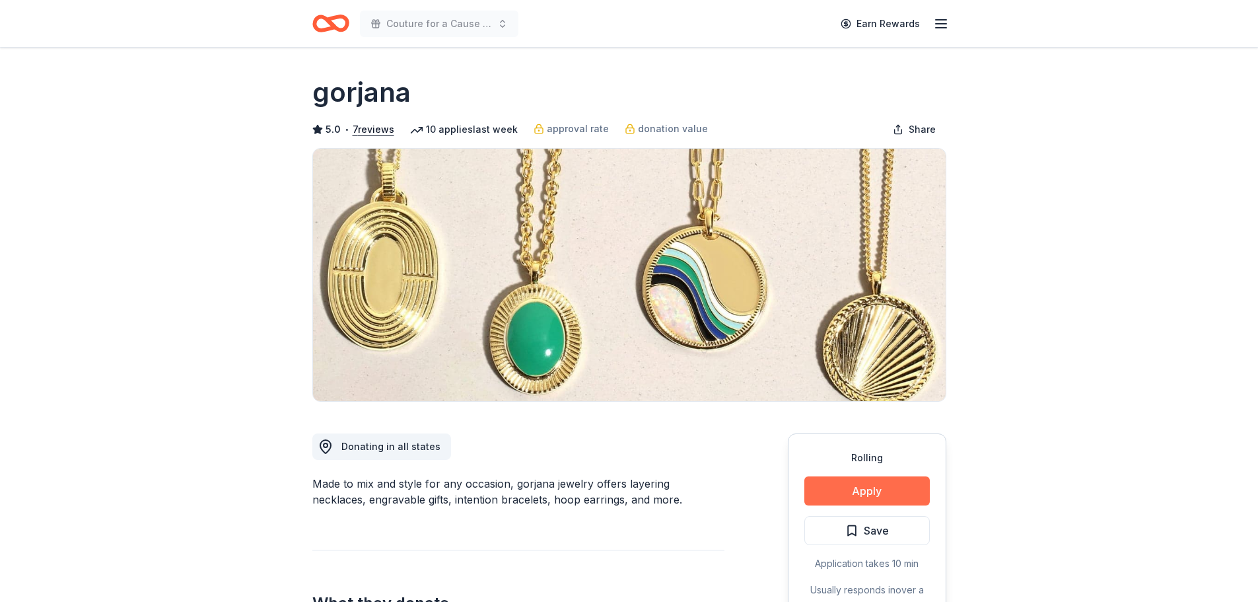
click at [841, 497] on button "Apply" at bounding box center [866, 490] width 125 height 29
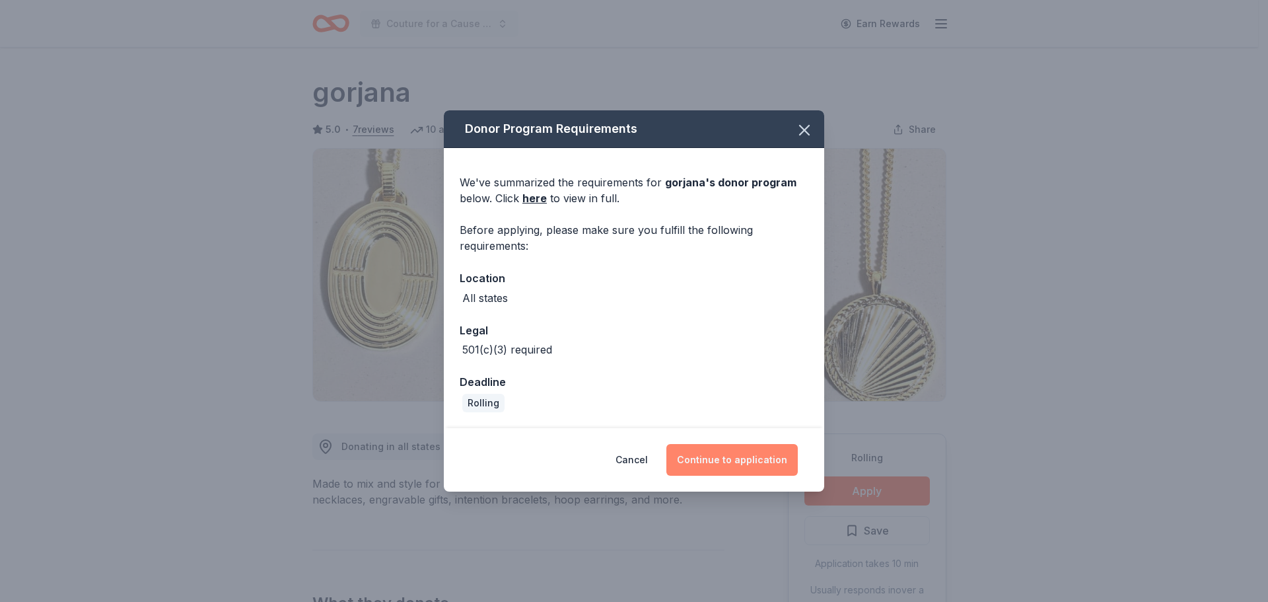
click at [739, 456] on button "Continue to application" at bounding box center [731, 460] width 131 height 32
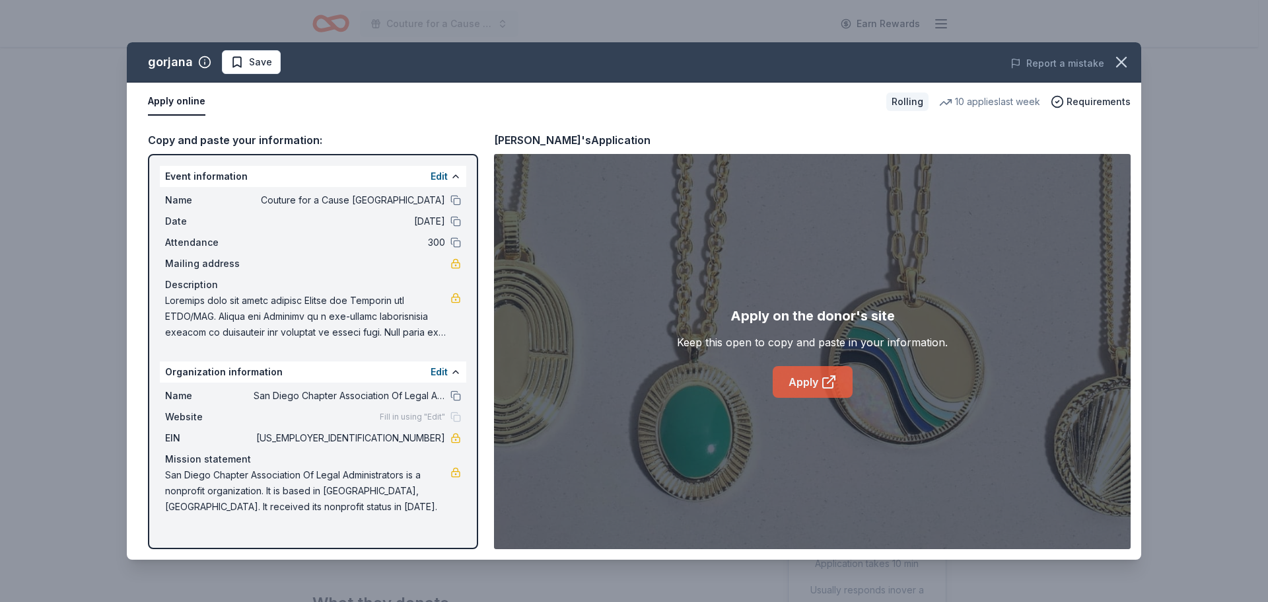
click at [800, 384] on link "Apply" at bounding box center [813, 382] width 80 height 32
